Goal: Task Accomplishment & Management: Use online tool/utility

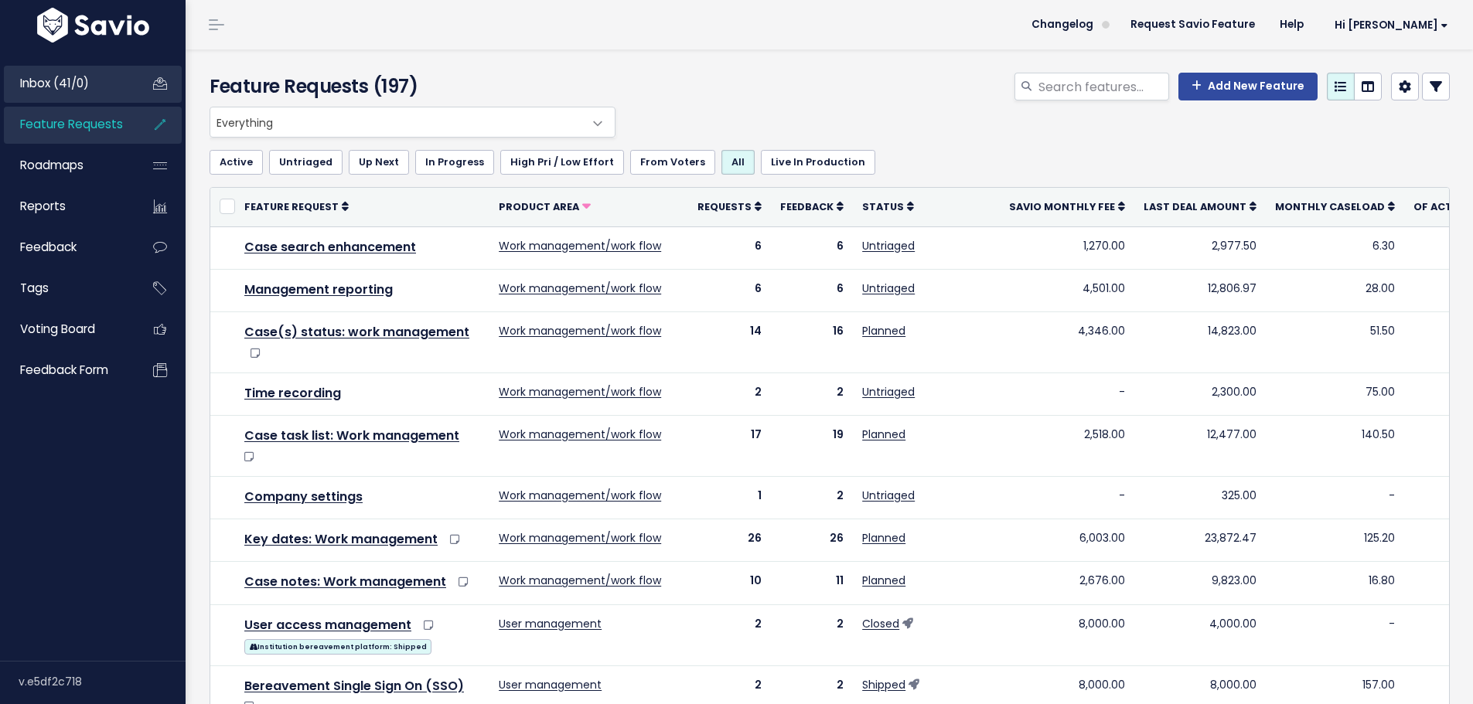
click at [103, 90] on link "Inbox (41/0)" at bounding box center [66, 84] width 124 height 36
click at [1422, 84] on link at bounding box center [1436, 87] width 28 height 28
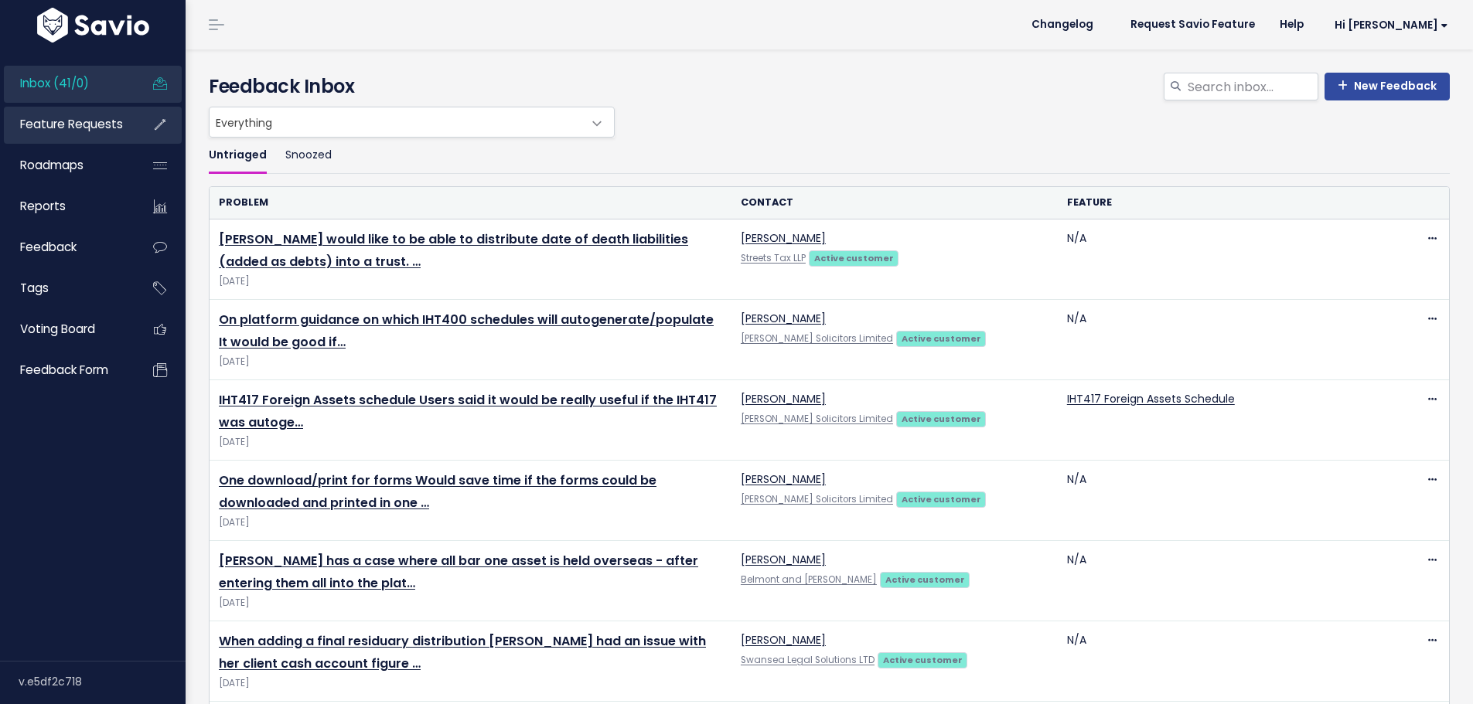
click at [85, 126] on span "Feature Requests" at bounding box center [71, 124] width 103 height 16
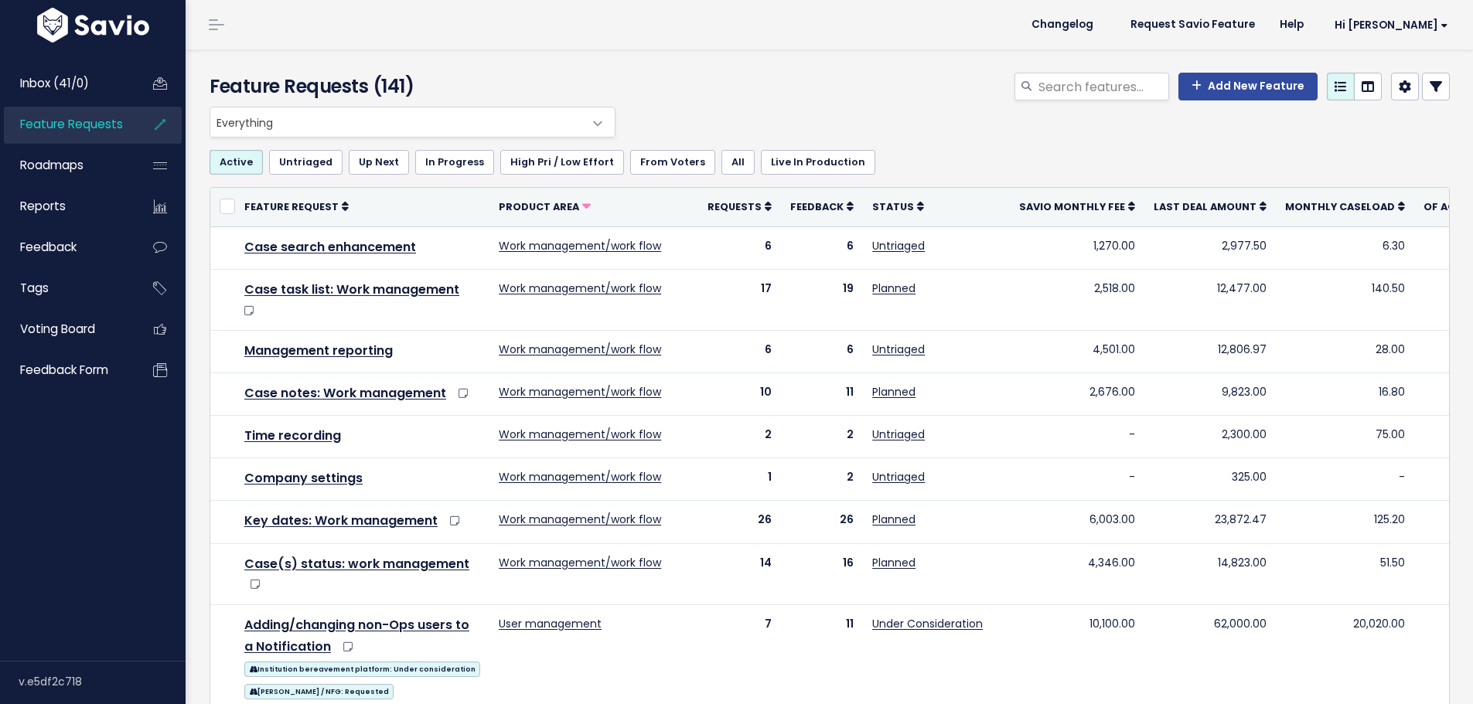
select select
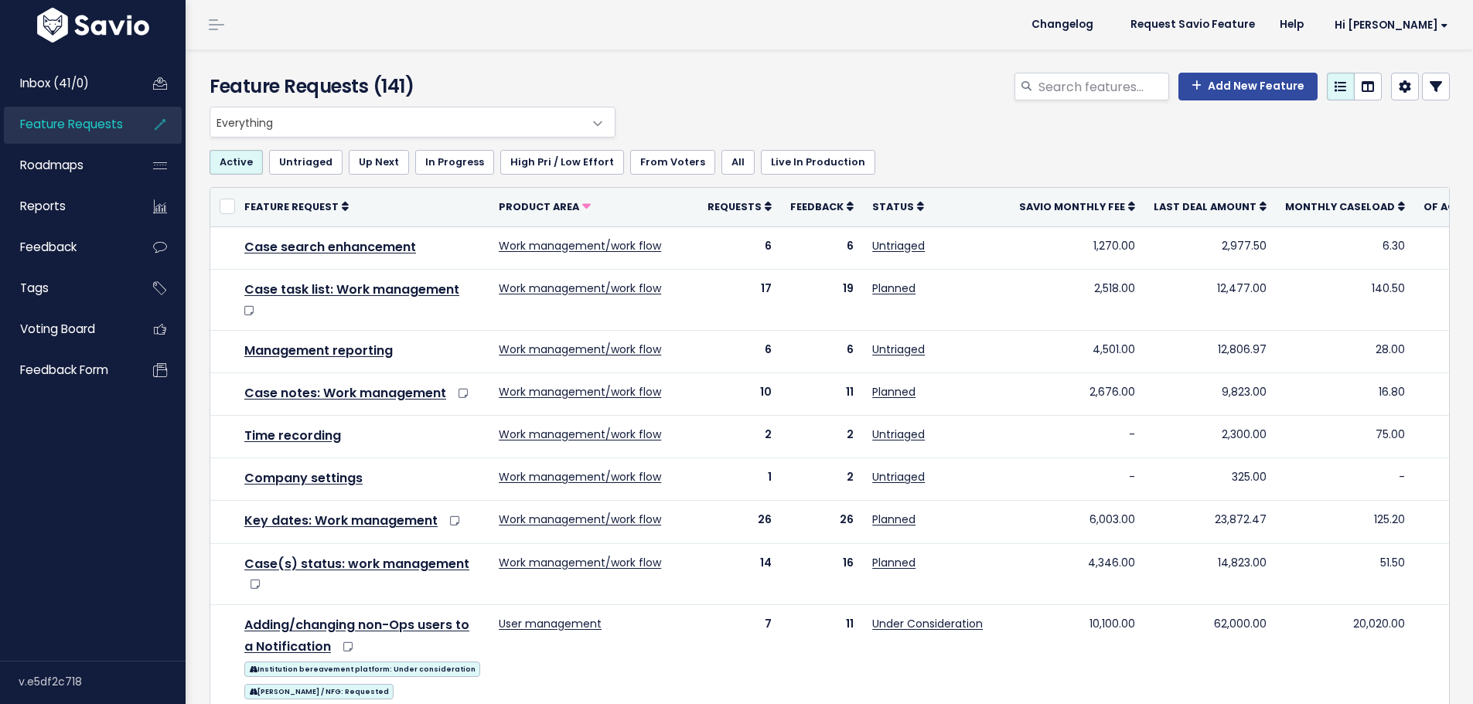
select select
click at [1429, 85] on icon at bounding box center [1435, 86] width 12 height 12
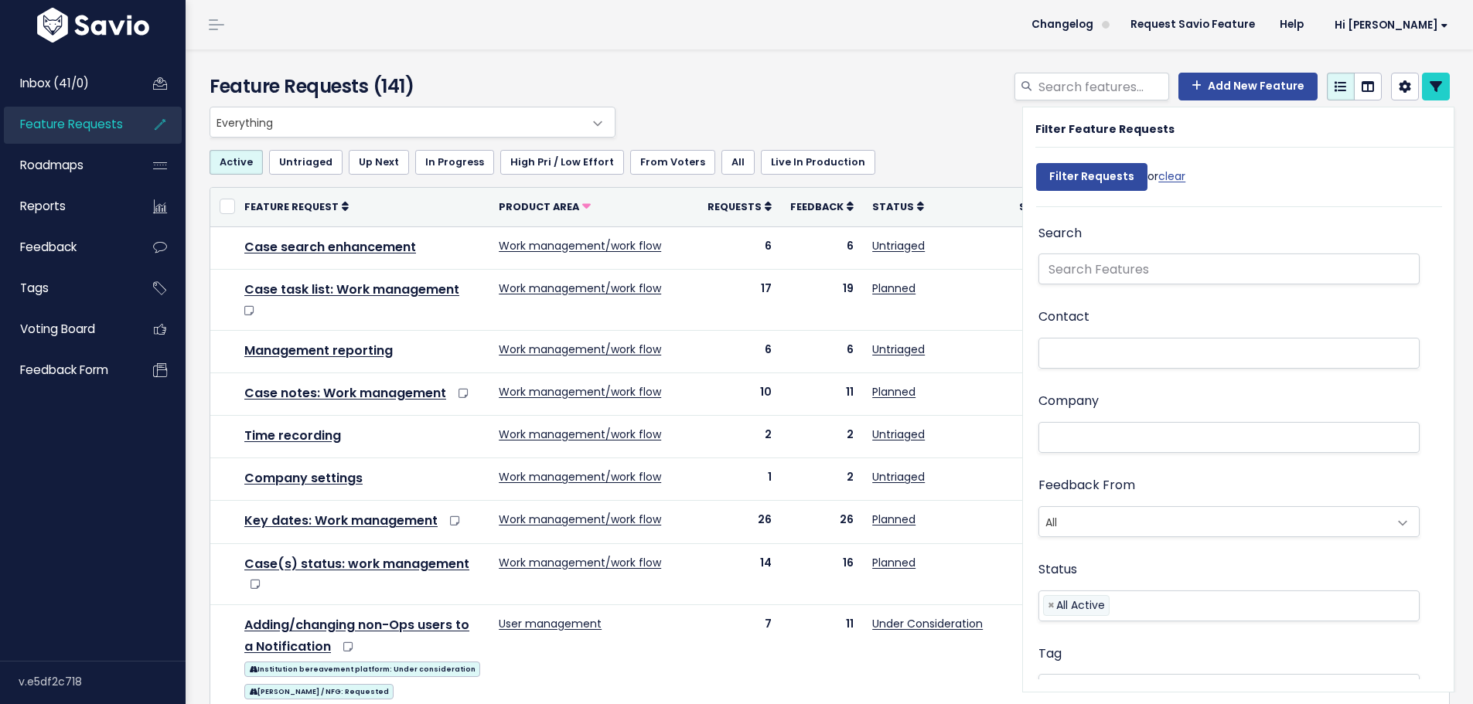
click at [1075, 435] on li at bounding box center [1225, 438] width 365 height 16
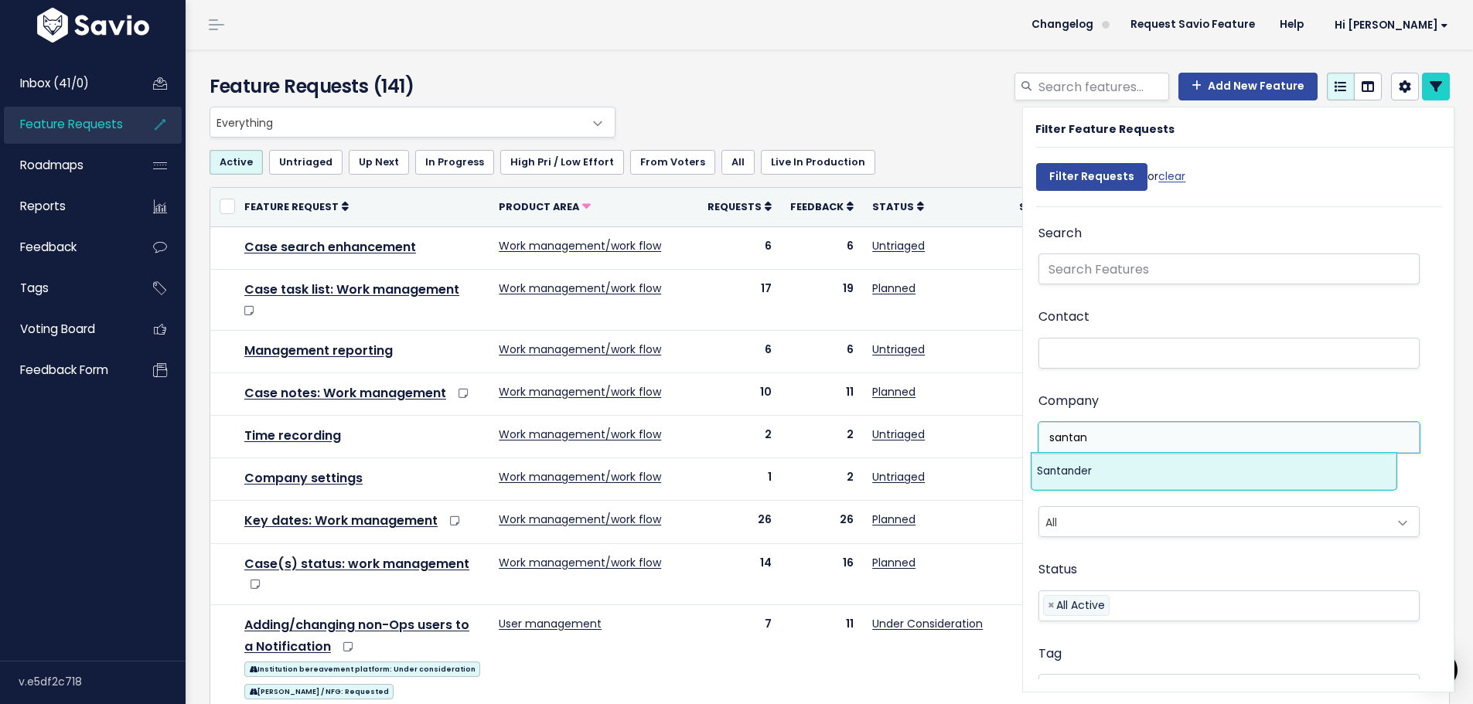
type input "santan"
select select "6535620"
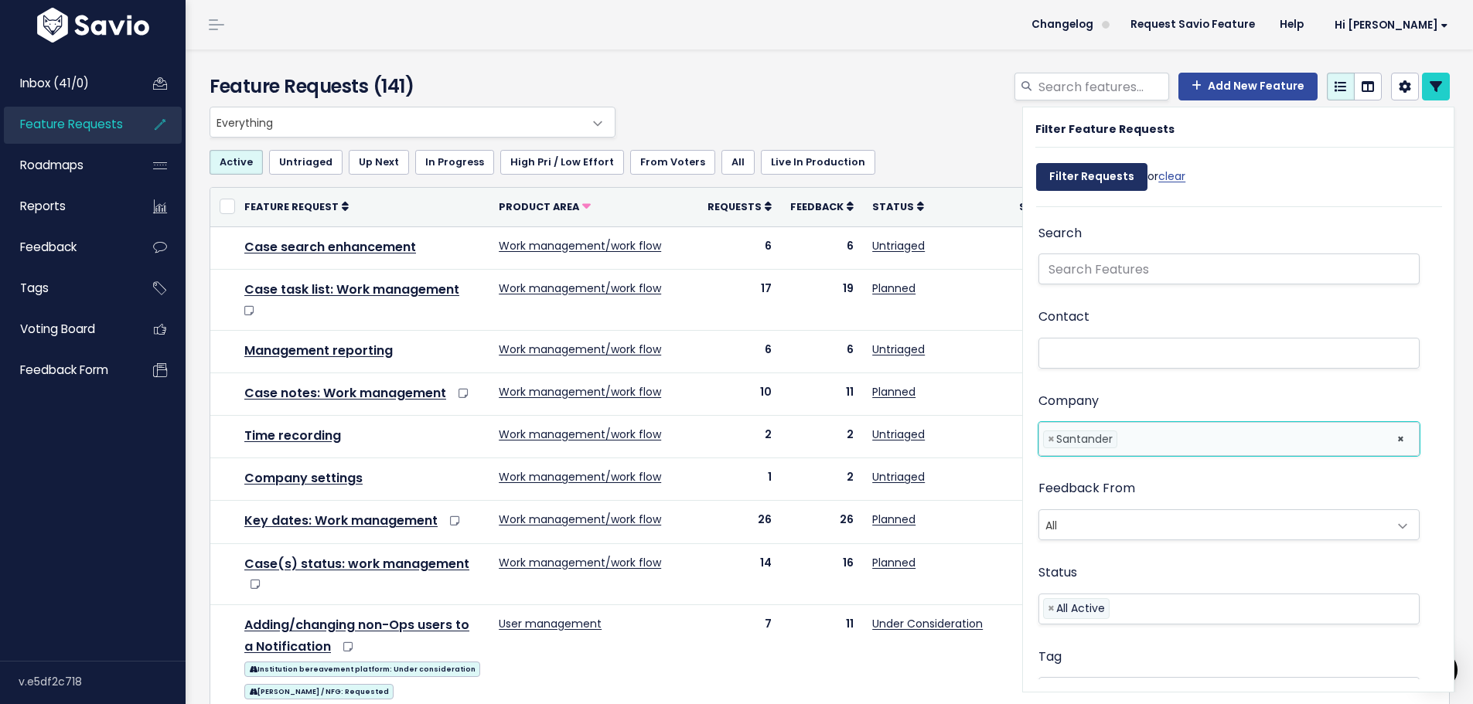
click at [1048, 184] on input "Filter Requests" at bounding box center [1091, 177] width 111 height 28
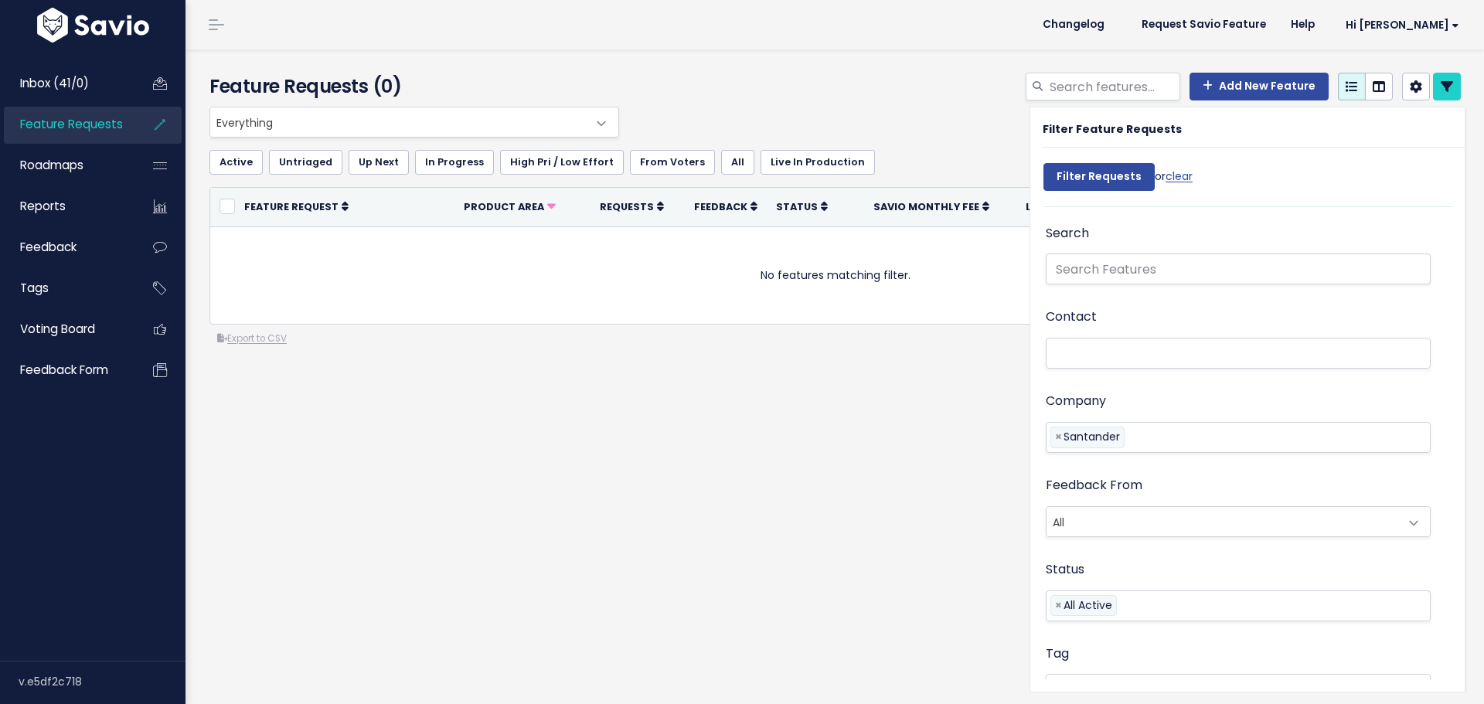
select select
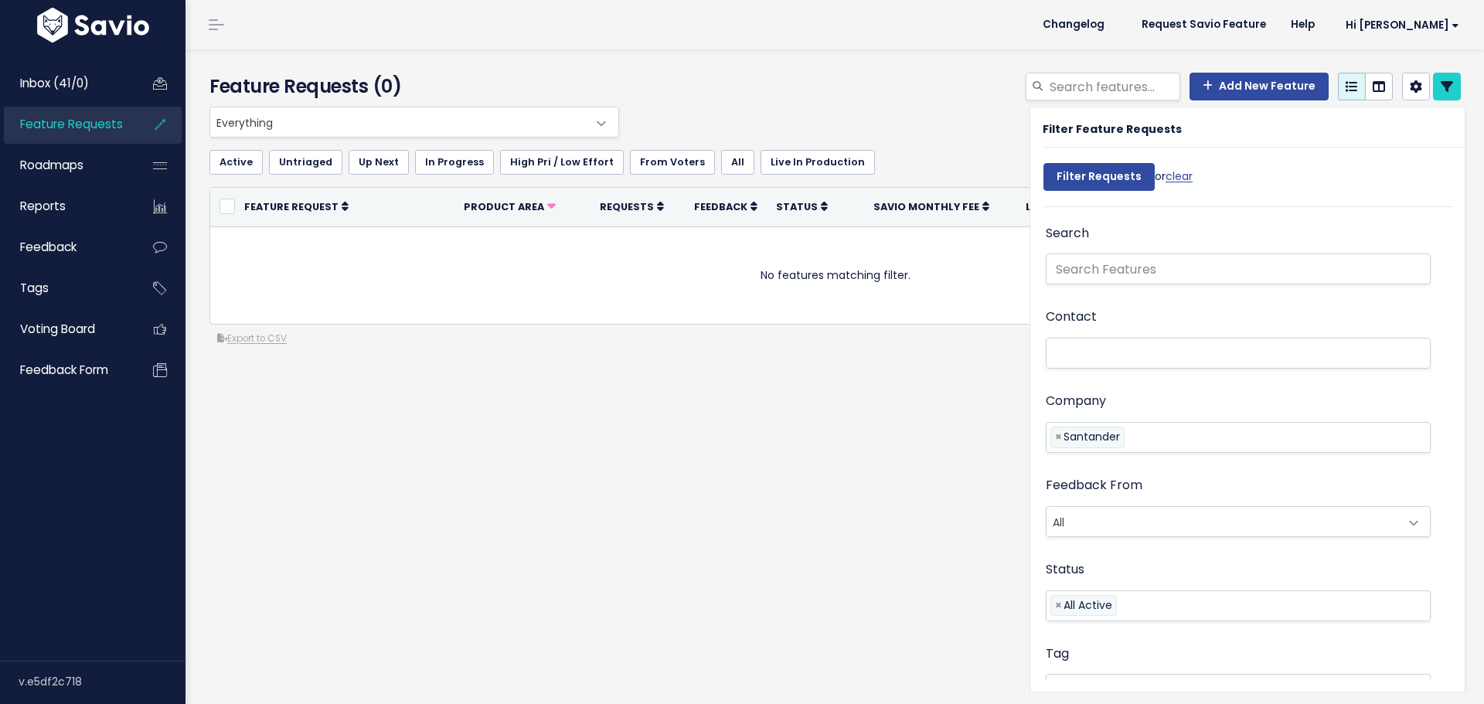
select select
click at [46, 87] on span "Inbox (41/0)" at bounding box center [54, 83] width 69 height 16
